Goal: Task Accomplishment & Management: Use online tool/utility

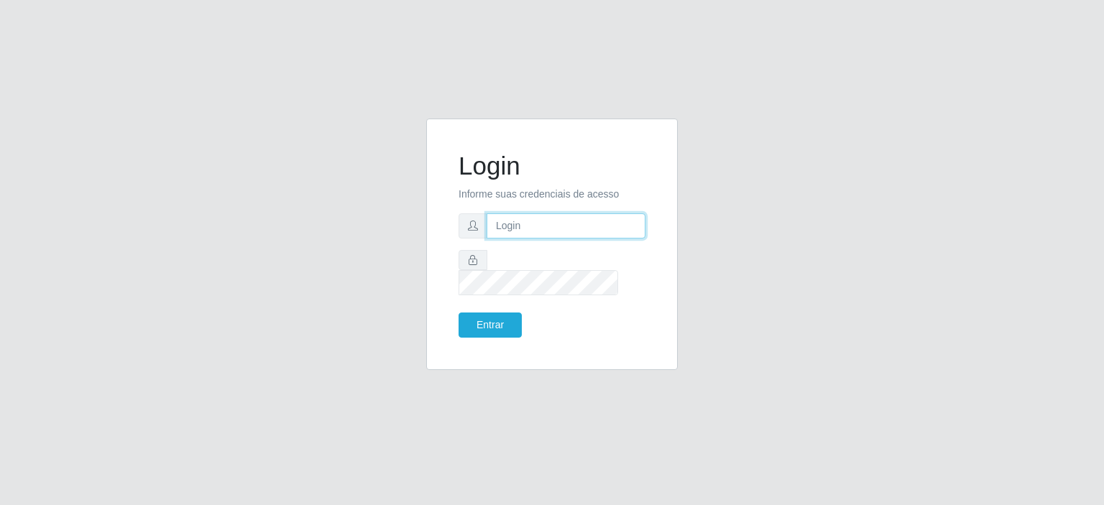
type input "[EMAIL_ADDRESS][DOMAIN_NAME]"
click at [513, 313] on button "Entrar" at bounding box center [490, 325] width 63 height 25
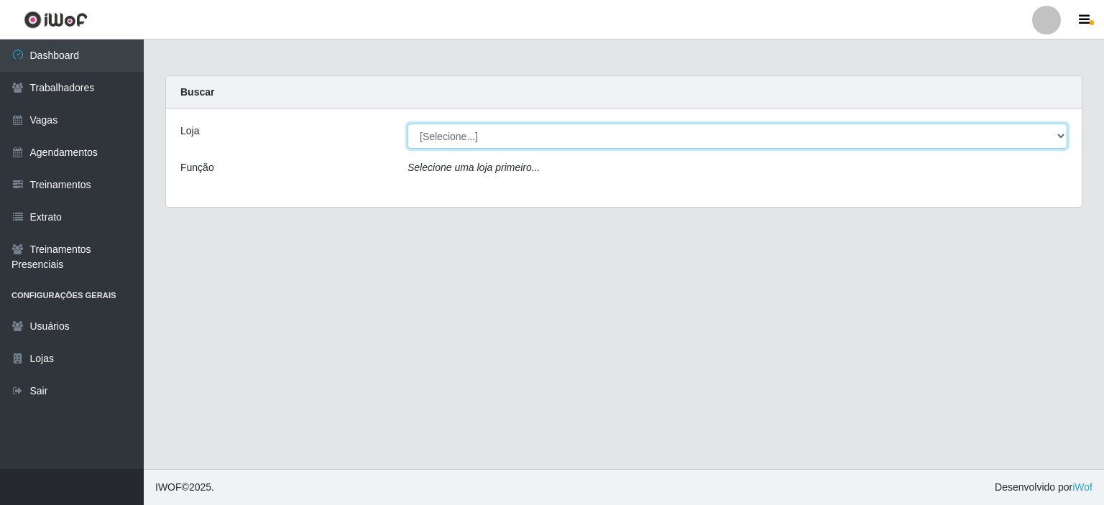
click at [539, 142] on select "[Selecione...] Preço Bom Supermercado" at bounding box center [738, 136] width 660 height 25
select select "387"
click at [408, 124] on select "[Selecione...] Preço Bom Supermercado" at bounding box center [738, 136] width 660 height 25
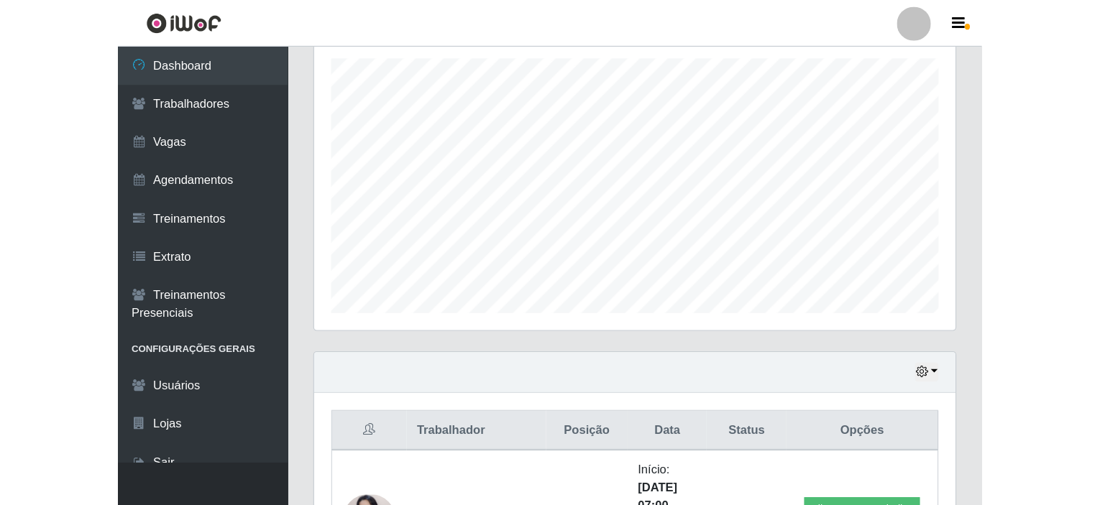
scroll to position [298, 912]
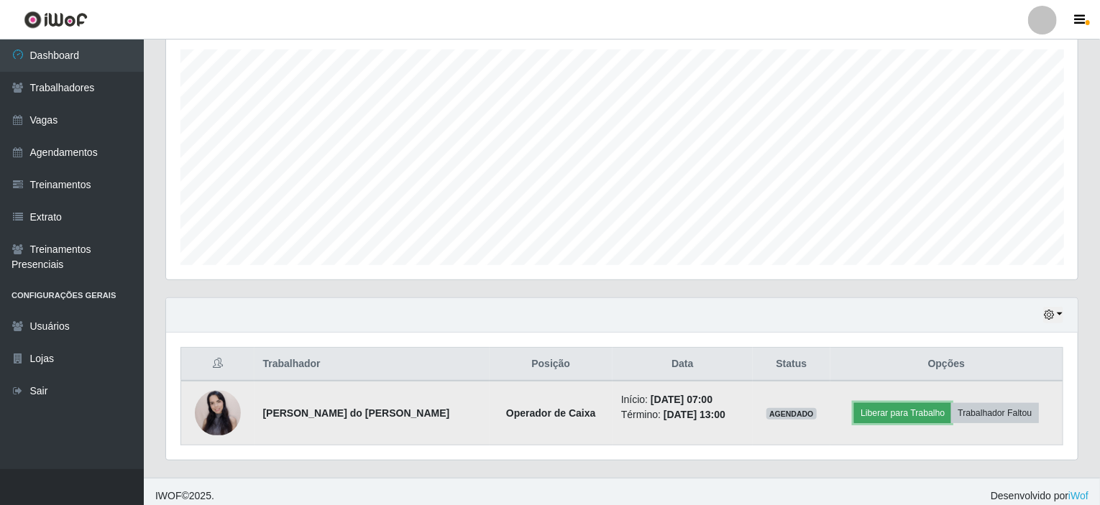
click at [897, 404] on button "Liberar para Trabalho" at bounding box center [902, 413] width 97 height 20
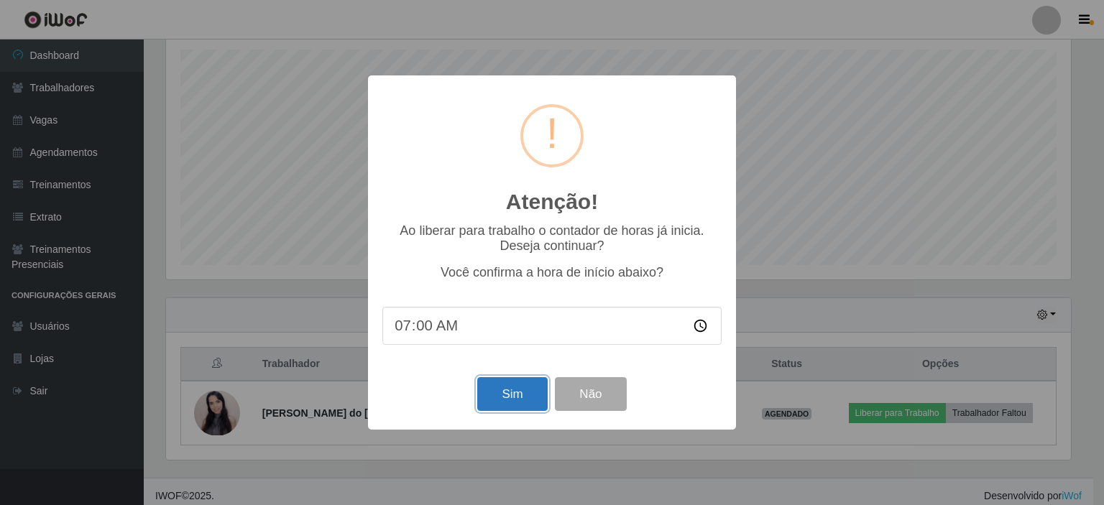
click at [528, 398] on button "Sim" at bounding box center [512, 394] width 70 height 34
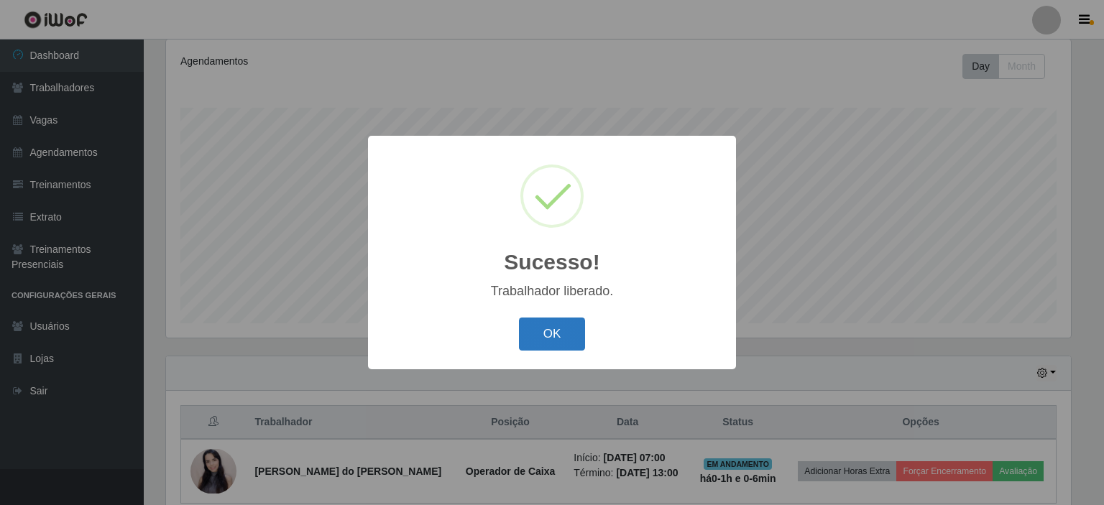
click at [569, 337] on button "OK" at bounding box center [552, 335] width 67 height 34
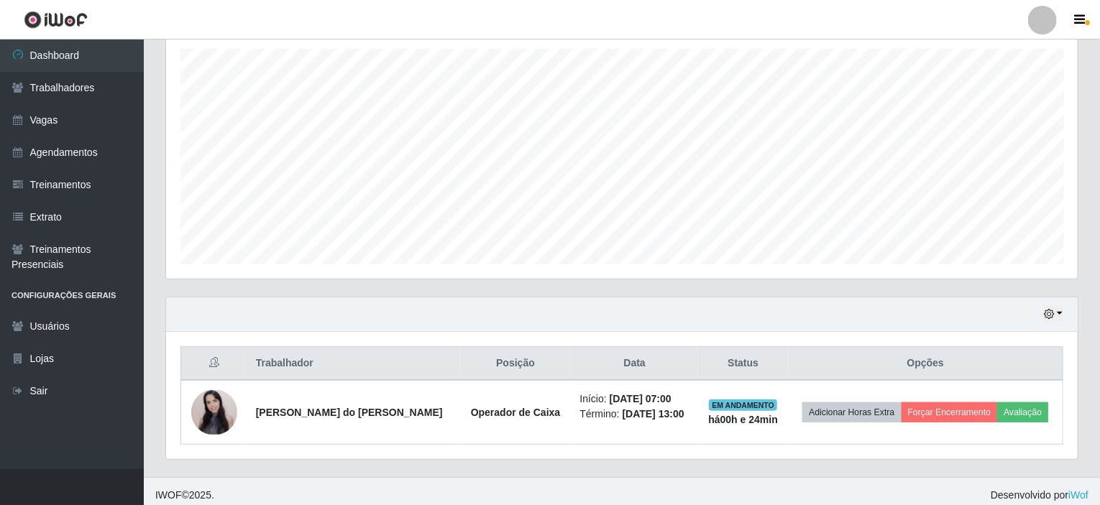
scroll to position [255, 0]
